Goal: Task Accomplishment & Management: Complete application form

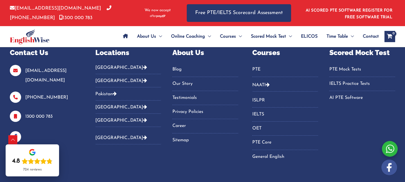
scroll to position [1273, 0]
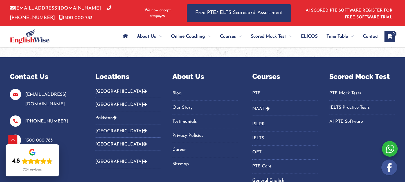
click at [178, 145] on link "Career" at bounding box center [205, 149] width 66 height 9
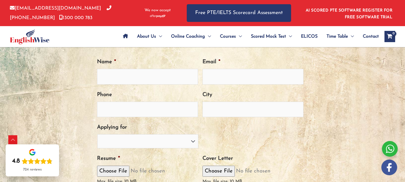
scroll to position [179, 0]
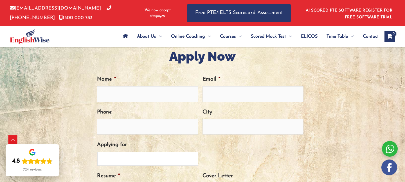
click at [188, 156] on select "PTE Trainer IELTS Trainer [PERSON_NAME] Trainer OET Trainer PTE/NAATI/IELTS Sal…" at bounding box center [147, 159] width 101 height 14
select select "Admin"
click at [97, 152] on select "PTE Trainer IELTS Trainer [PERSON_NAME] Trainer OET Trainer PTE/NAATI/IELTS Sal…" at bounding box center [147, 159] width 101 height 14
click at [148, 91] on input "Name *" at bounding box center [147, 93] width 101 height 15
type input "[PERSON_NAME] [PERSON_NAME]"
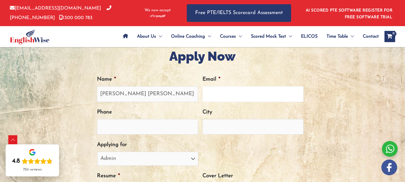
type input "juchacon34@gmail.com"
type input "0432969192"
type input "Mascot"
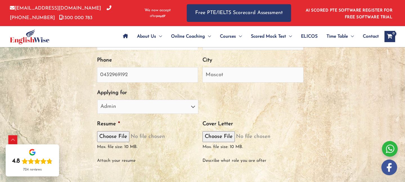
scroll to position [238, 0]
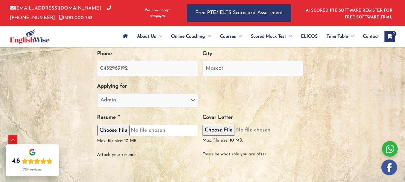
click at [117, 129] on input "Resume *" at bounding box center [147, 131] width 101 height 12
type input "C:\fakepath\Juliana_ G_ Chacon_Resume.pdf"
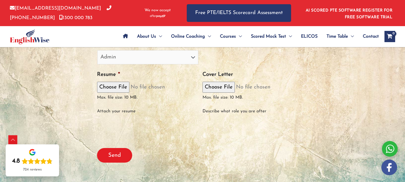
scroll to position [277, 0]
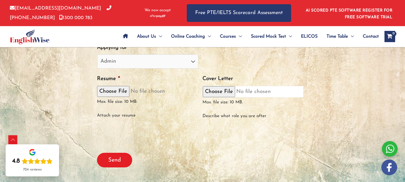
click at [226, 91] on input "Cover Letter" at bounding box center [252, 92] width 101 height 12
type input "C:\fakepath\Juliana Chacon CL.pdf"
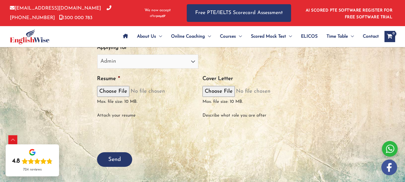
click at [122, 162] on input "Send" at bounding box center [114, 159] width 35 height 15
click at [115, 160] on input "Send" at bounding box center [114, 159] width 35 height 15
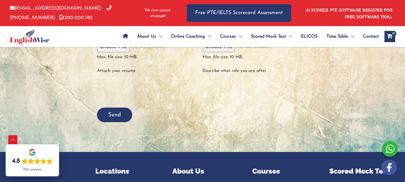
scroll to position [322, 0]
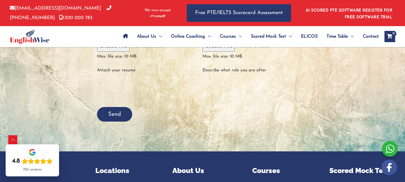
click at [114, 115] on input "Send" at bounding box center [114, 114] width 35 height 15
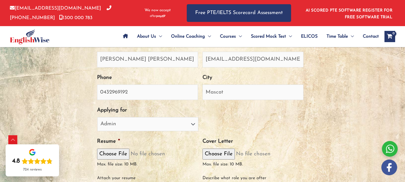
scroll to position [244, 0]
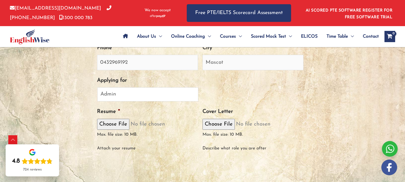
click at [150, 100] on select "PTE Trainer IELTS Trainer NAATI Trainer OET Trainer PTE/NAATI/IELTS Sales Consu…" at bounding box center [147, 94] width 101 height 14
click at [97, 87] on select "PTE Trainer IELTS Trainer NAATI Trainer OET Trainer PTE/NAATI/IELTS Sales Consu…" at bounding box center [147, 94] width 101 height 14
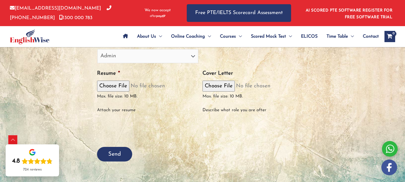
click at [114, 152] on input "Send" at bounding box center [114, 154] width 35 height 15
click at [187, 145] on div "Send" at bounding box center [202, 153] width 211 height 22
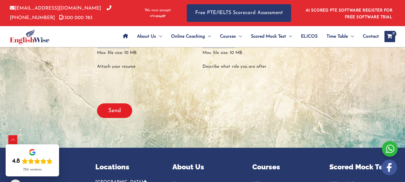
scroll to position [395, 0]
